Goal: Find specific page/section: Find specific page/section

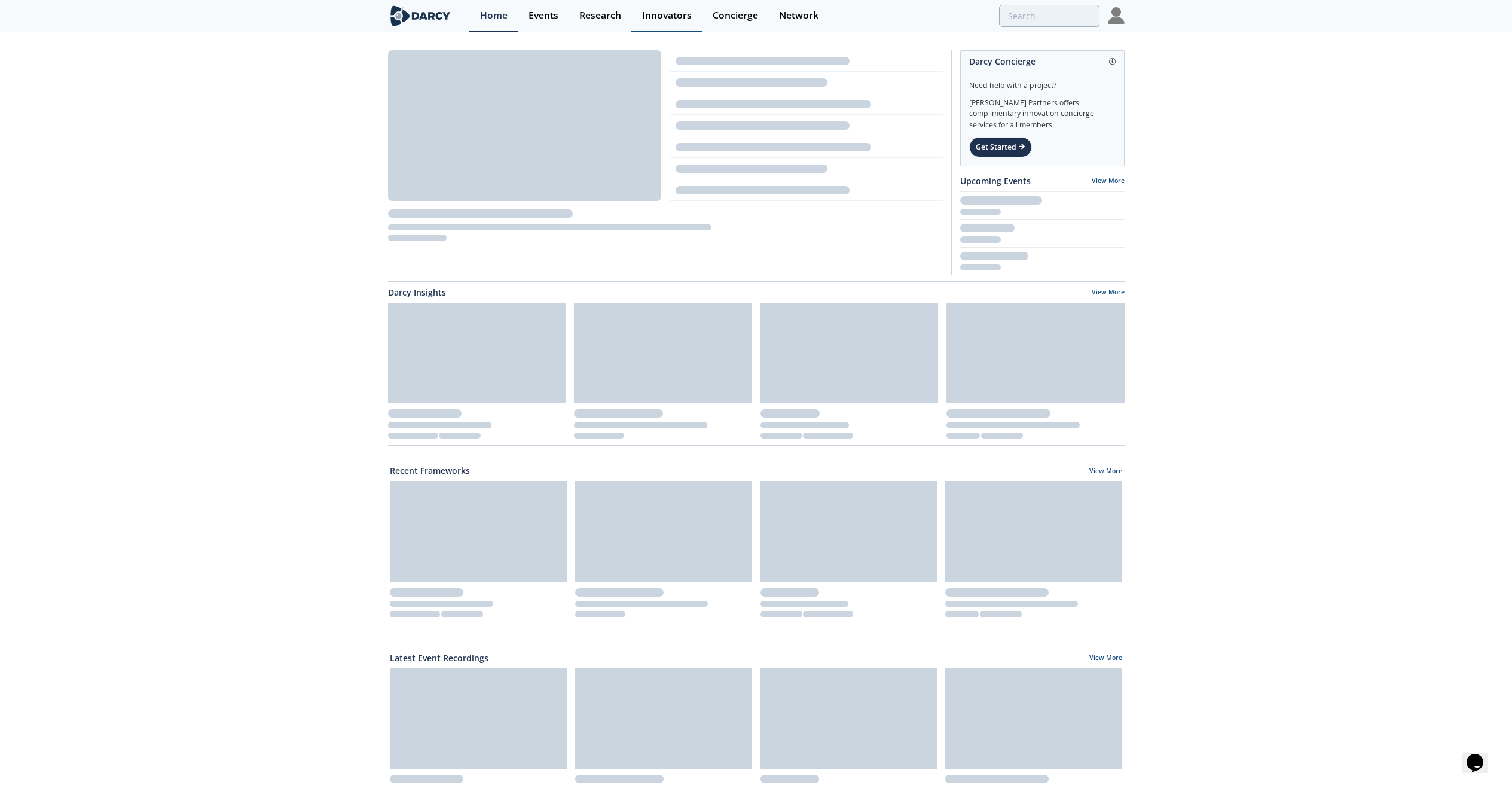
click at [649, 22] on link "Innovators" at bounding box center [667, 16] width 71 height 32
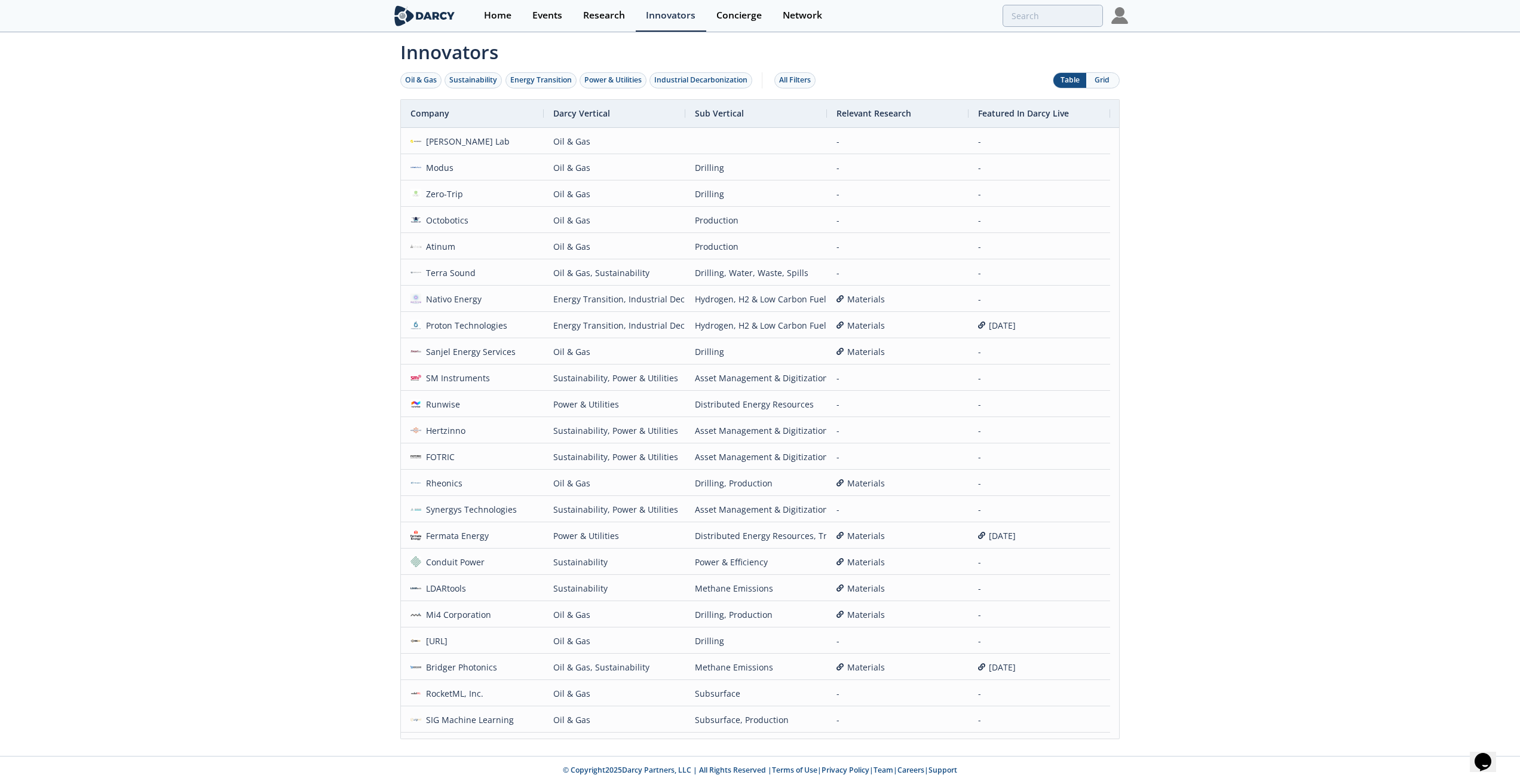
click at [1093, 82] on button "Grid" at bounding box center [1103, 80] width 33 height 15
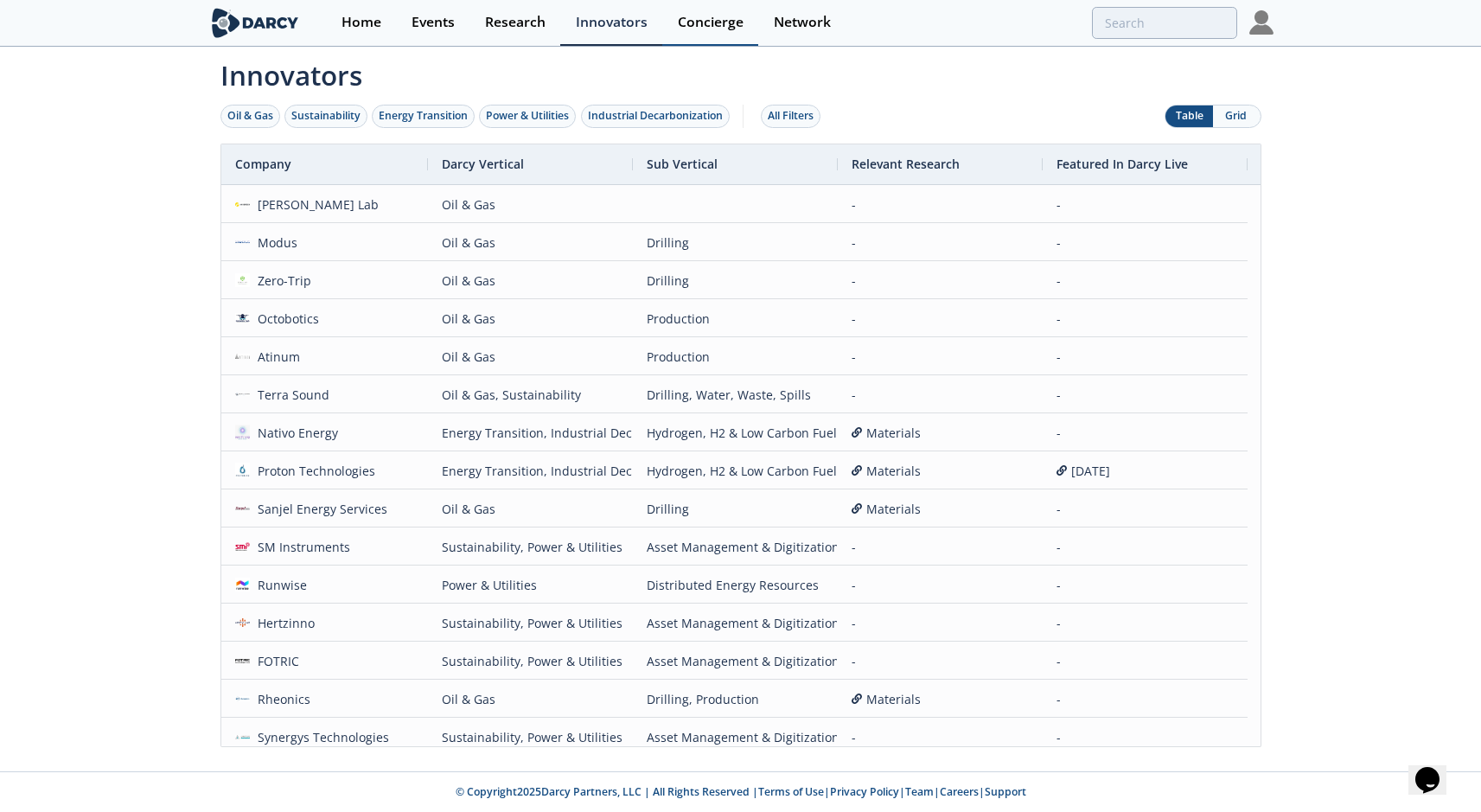
click at [696, 29] on div "Concierge" at bounding box center [710, 23] width 66 height 14
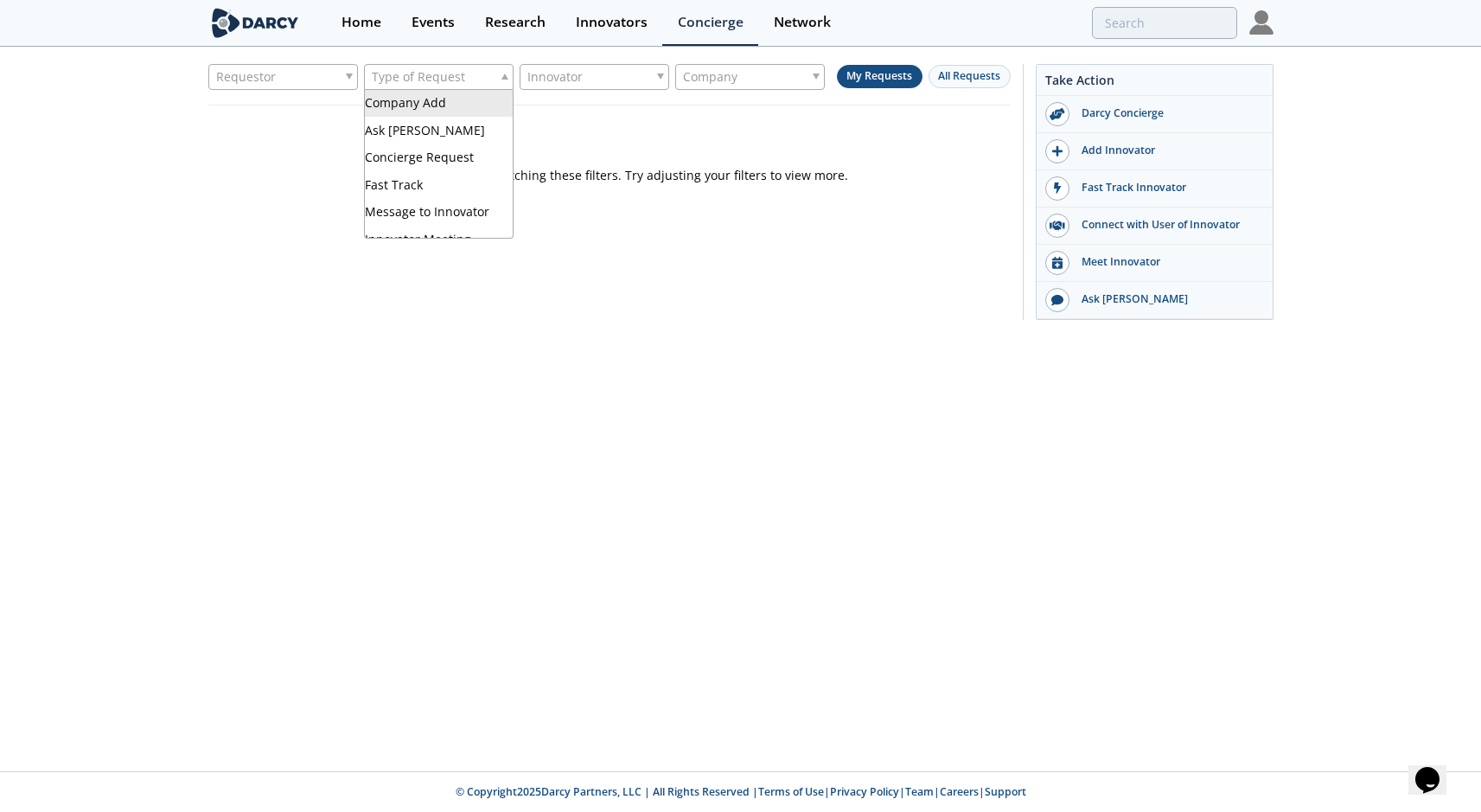
click at [481, 83] on div "Type of Request" at bounding box center [439, 77] width 149 height 26
click at [691, 126] on div "There are no results matching these filters. Try adjusting your filters to view…" at bounding box center [610, 145] width 802 height 79
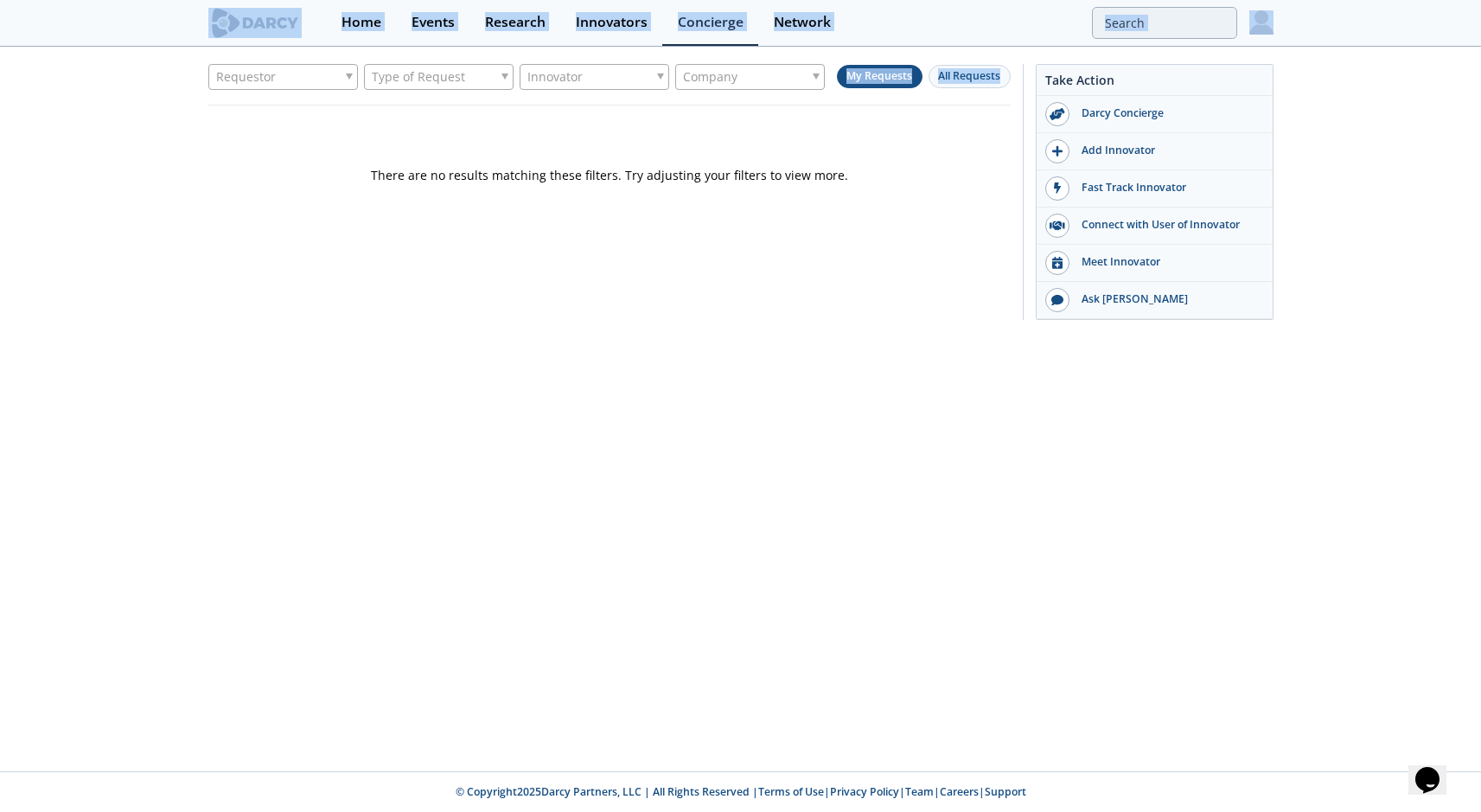
drag, startPoint x: 721, startPoint y: 89, endPoint x: 200, endPoint y: 43, distance: 523.0
click at [200, 43] on body "Home Events Research Innovators Concierge Network Requestor" at bounding box center [740, 406] width 1481 height 812
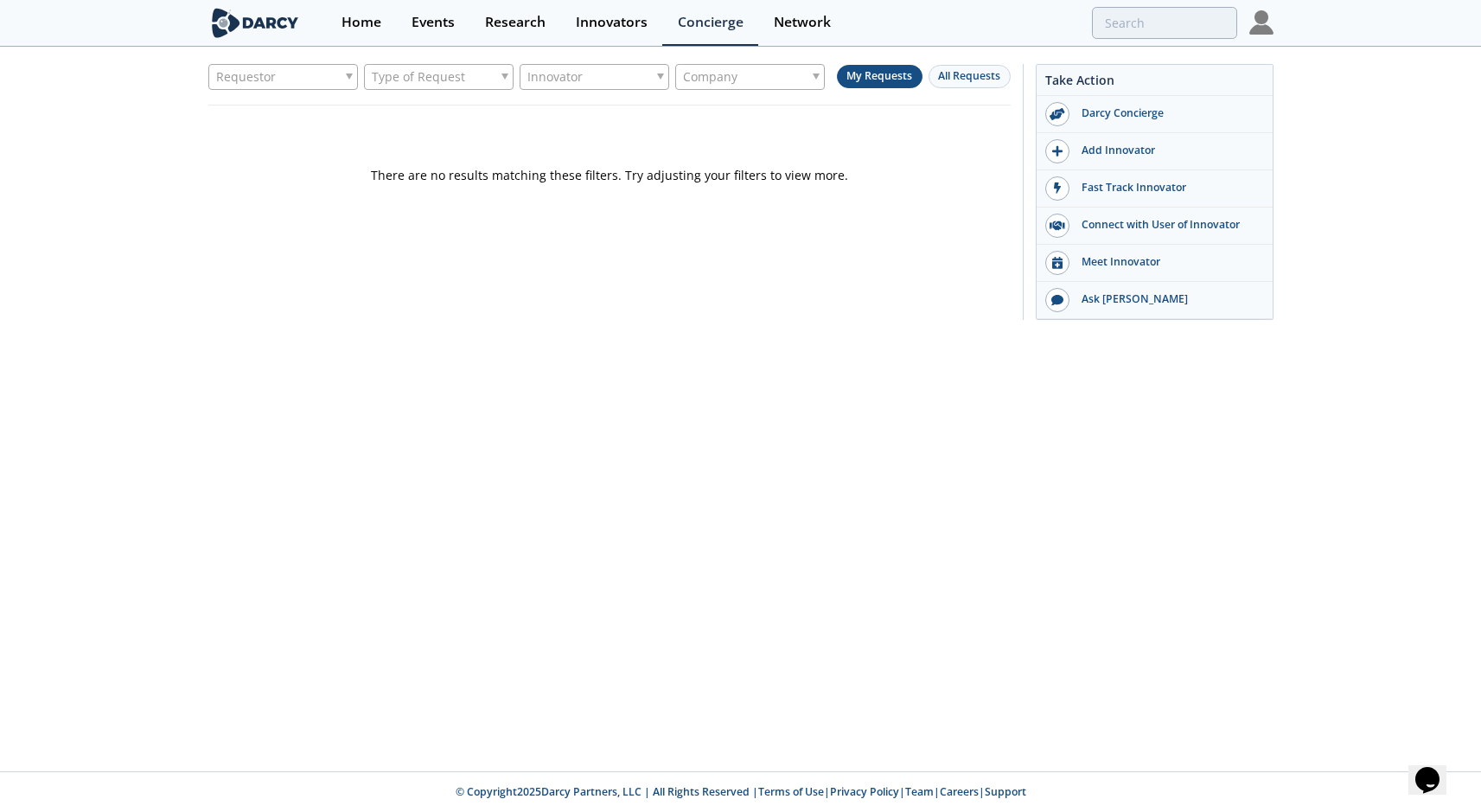
click at [181, 83] on div "Requestor Type of Request Innovator Company My Requests All Requests There are …" at bounding box center [740, 196] width 1481 height 296
click at [475, 77] on div "Type of Request" at bounding box center [439, 77] width 149 height 26
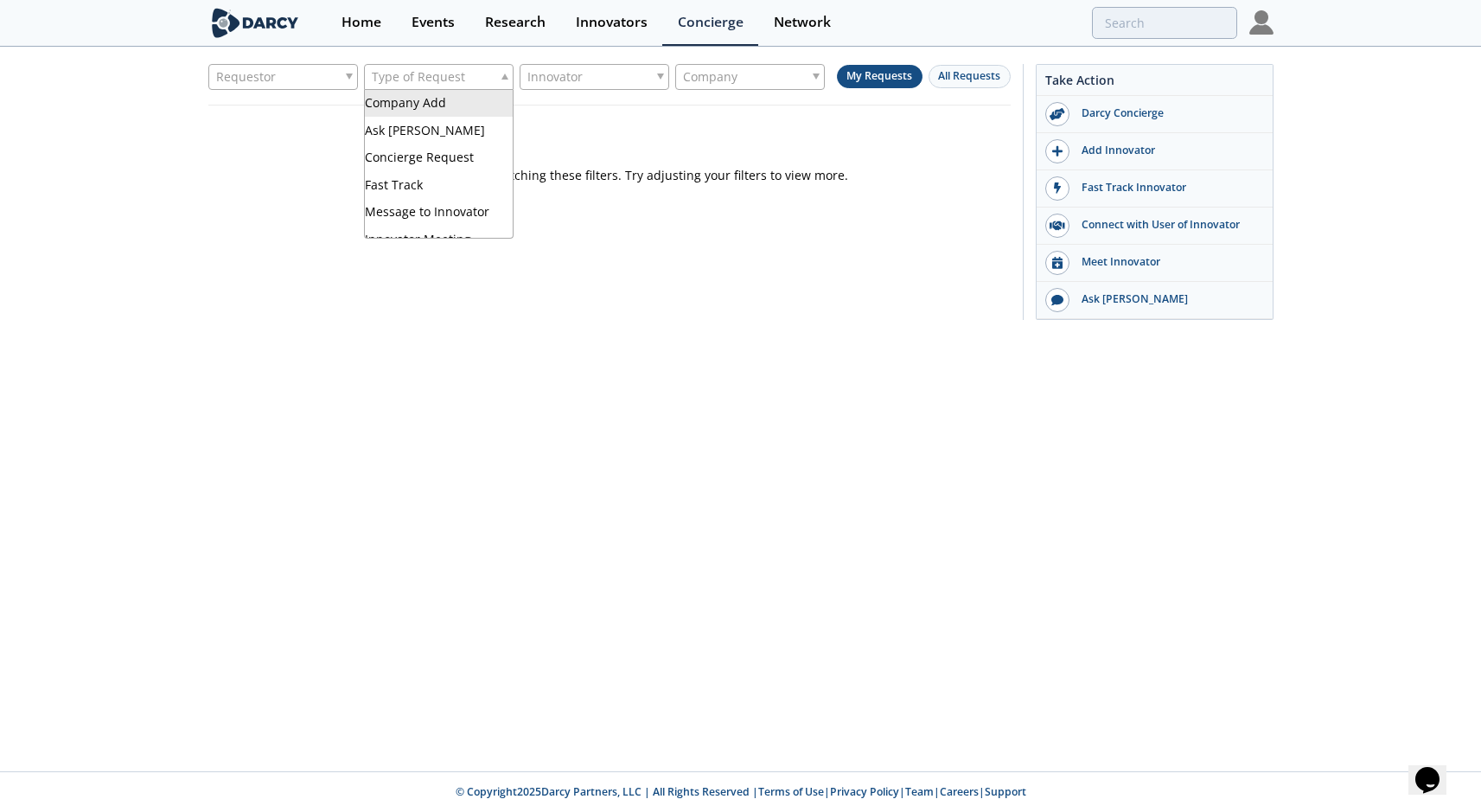
click at [475, 77] on div "Type of Request" at bounding box center [439, 77] width 149 height 26
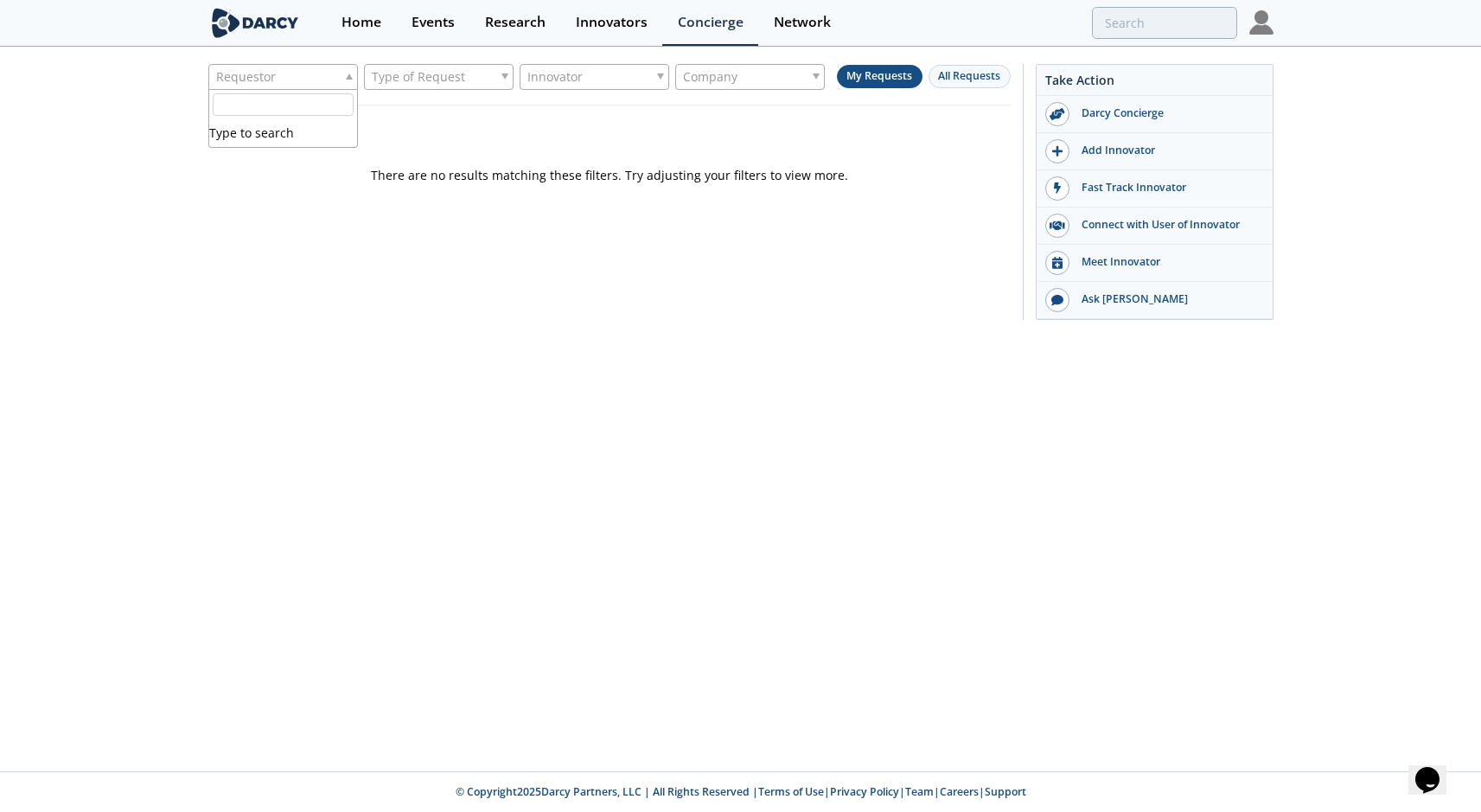
click at [352, 83] on div "Requestor" at bounding box center [283, 77] width 149 height 26
click at [499, 133] on div "There are no results matching these filters. Try adjusting your filters to view…" at bounding box center [610, 145] width 802 height 79
click at [488, 82] on div "Type of Request" at bounding box center [439, 77] width 149 height 26
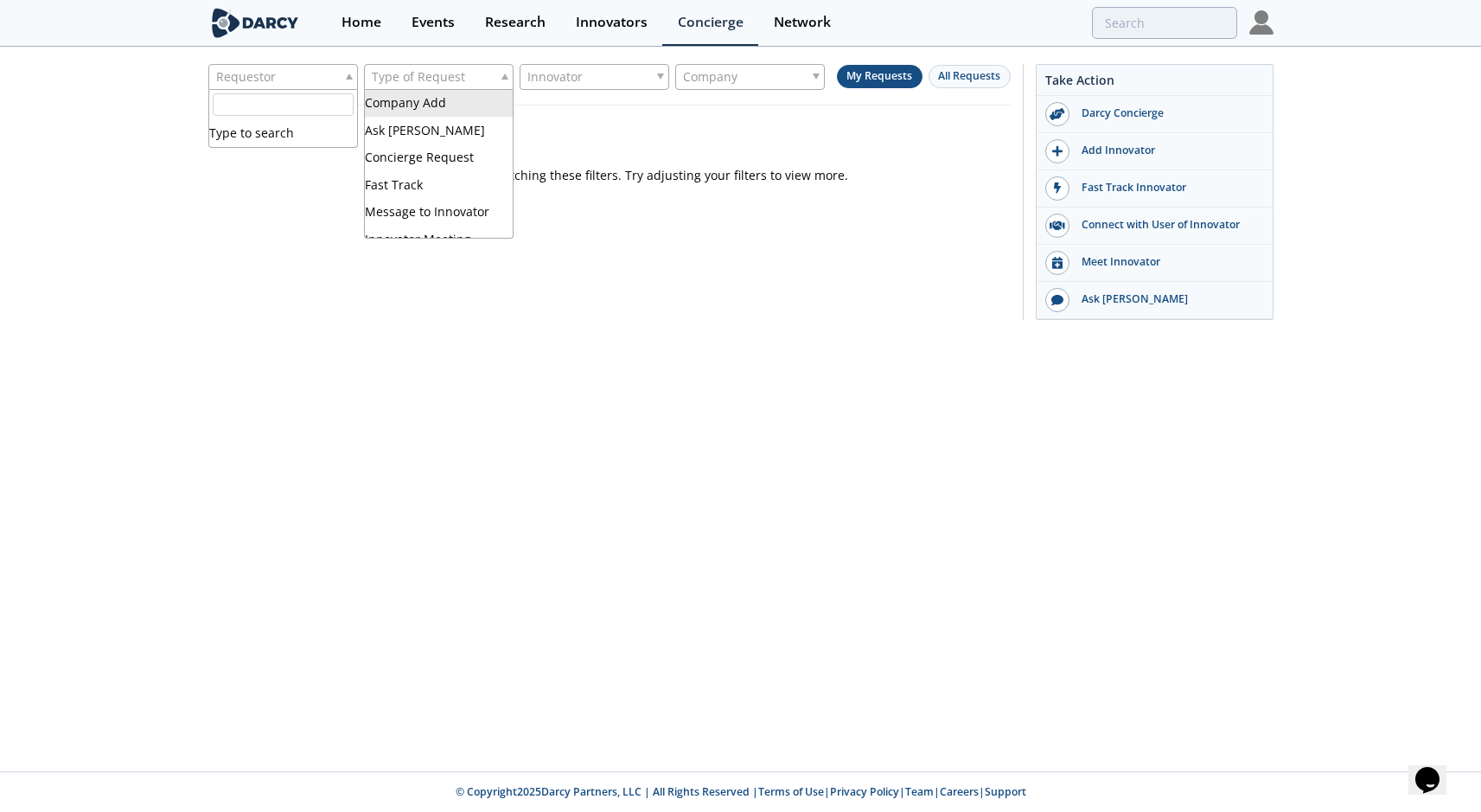
drag, startPoint x: 298, startPoint y: 81, endPoint x: 352, endPoint y: 83, distance: 54.0
click at [298, 81] on div "Requestor" at bounding box center [283, 77] width 149 height 26
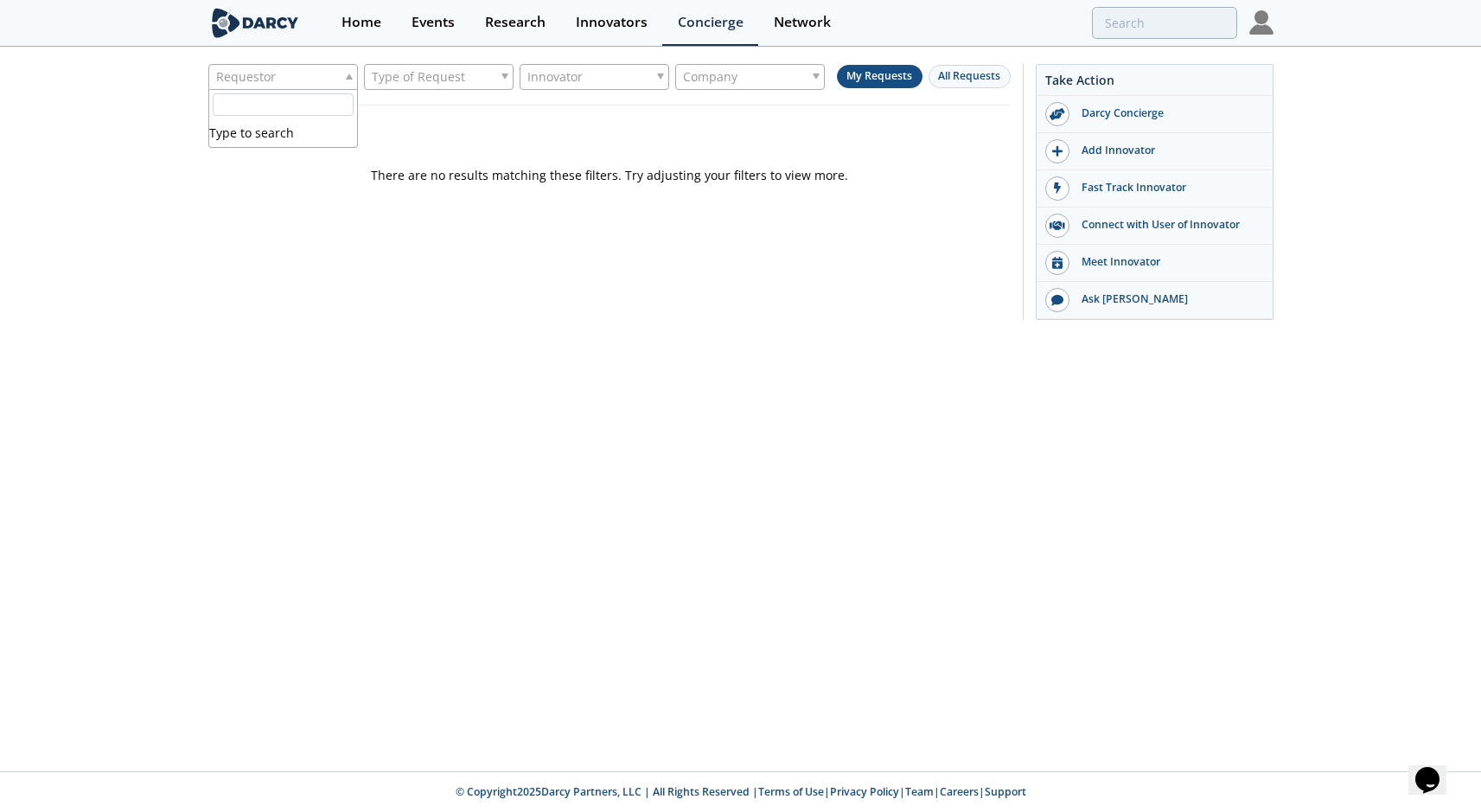
click at [734, 83] on span "Company" at bounding box center [710, 77] width 54 height 25
click at [447, 76] on span "Type of Request" at bounding box center [418, 77] width 93 height 25
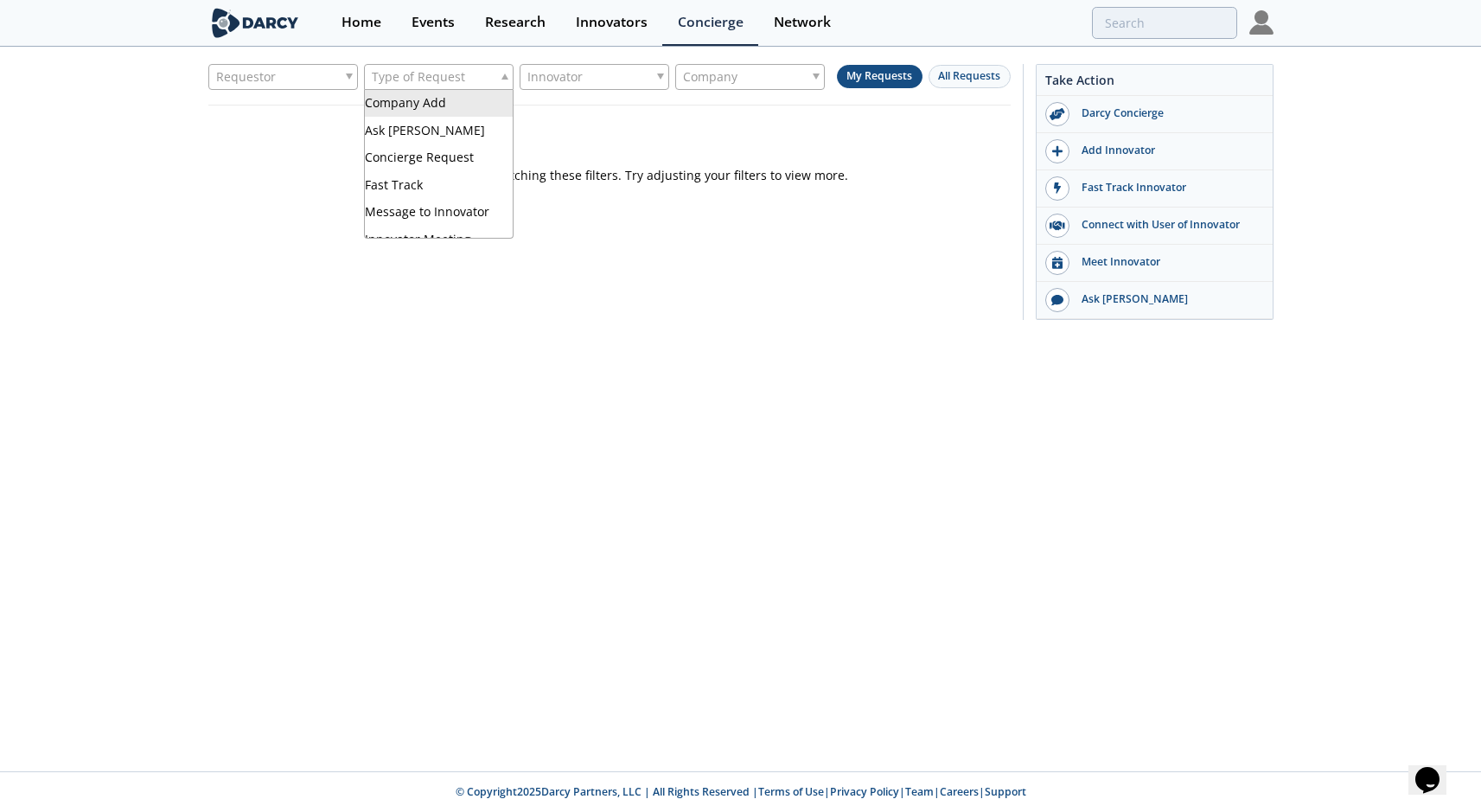
click at [684, 106] on div "There are no results matching these filters. Try adjusting your filters to view…" at bounding box center [610, 145] width 802 height 79
